Goal: Task Accomplishment & Management: Use online tool/utility

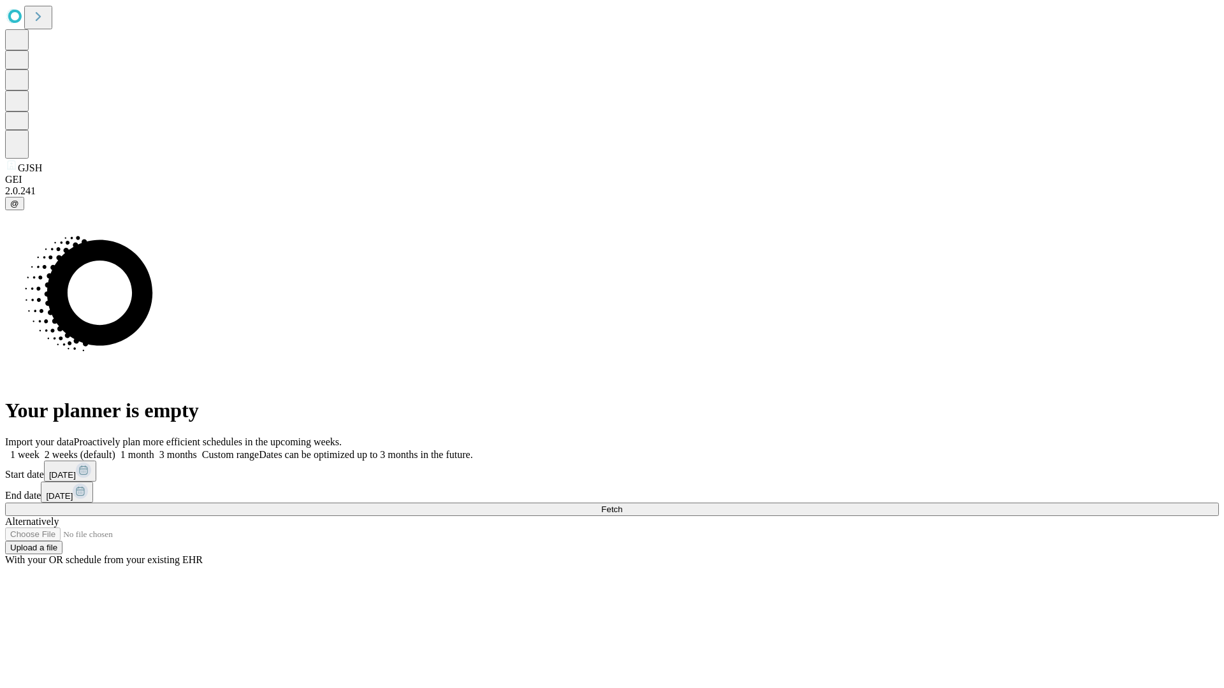
click at [622, 505] on span "Fetch" at bounding box center [611, 510] width 21 height 10
